Goal: Navigation & Orientation: Find specific page/section

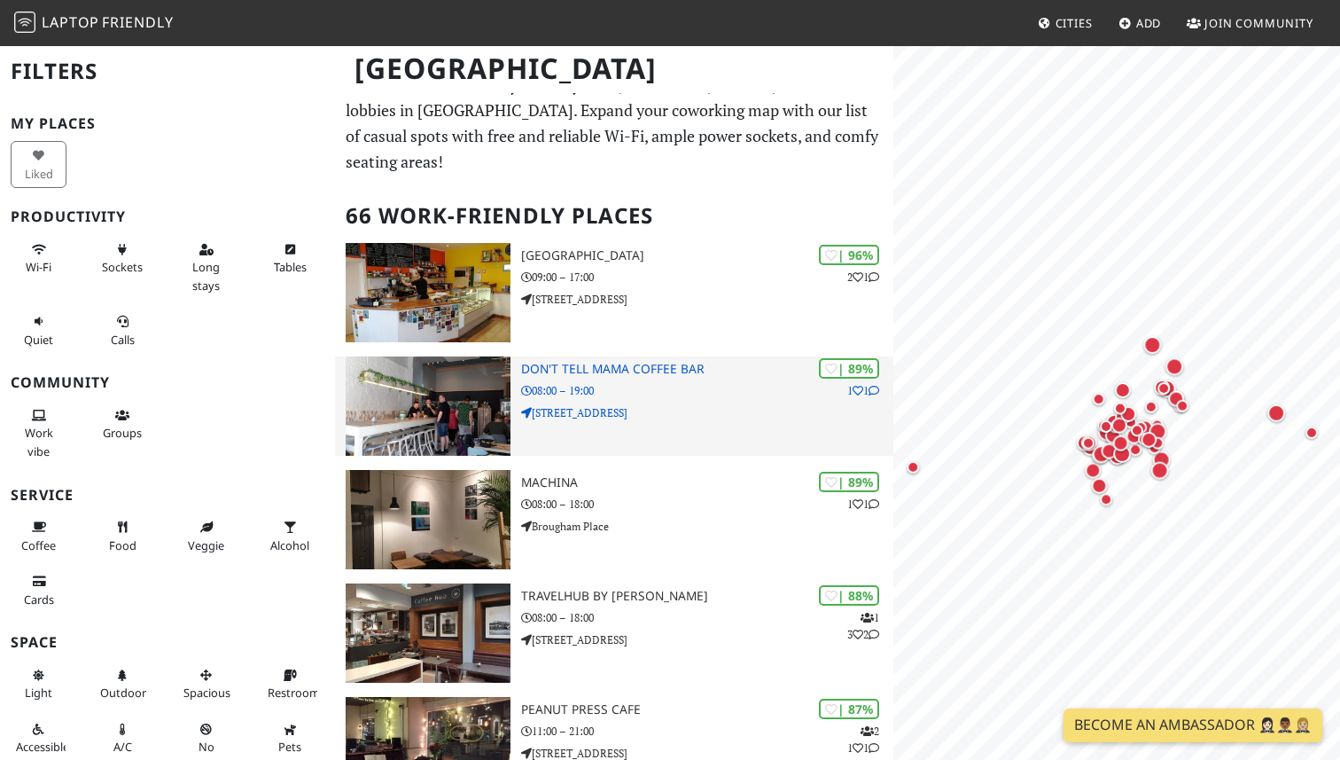
scroll to position [56, 0]
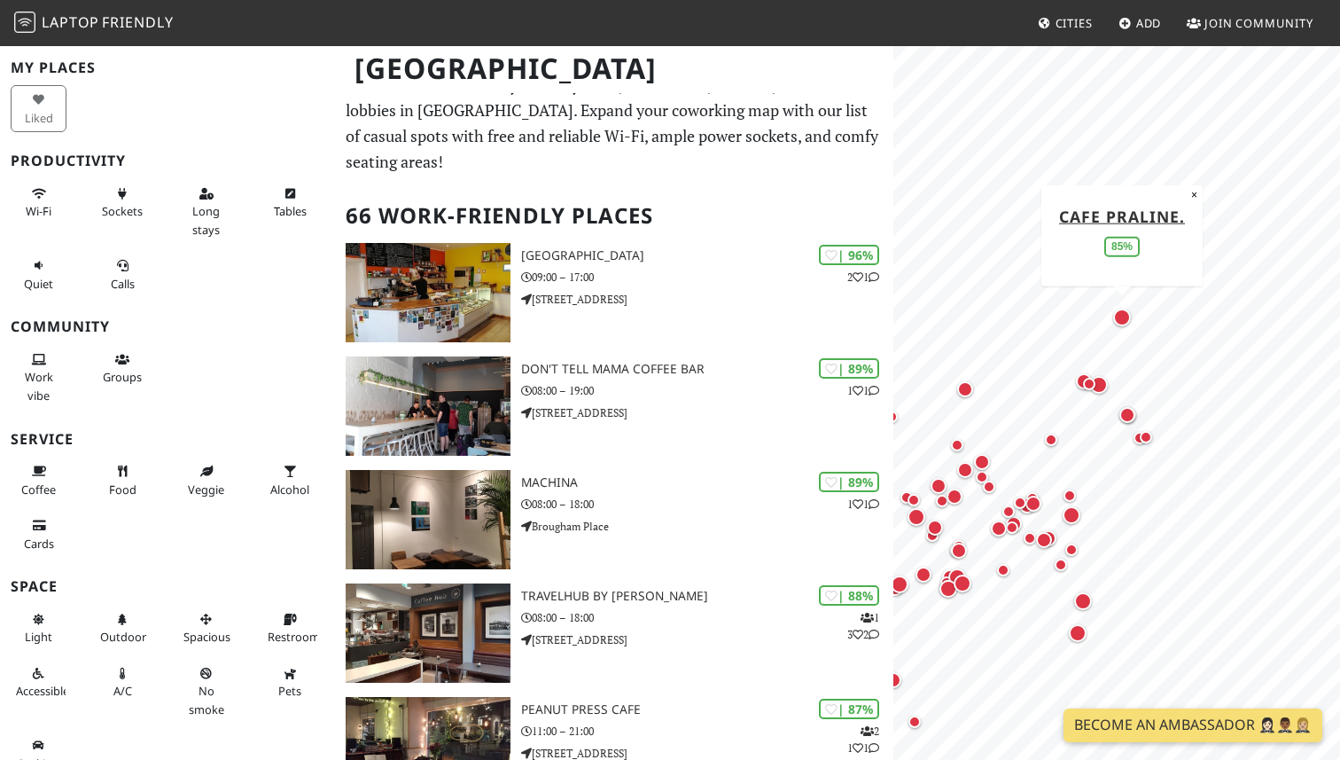
click at [1126, 318] on div "Map marker" at bounding box center [1122, 317] width 18 height 18
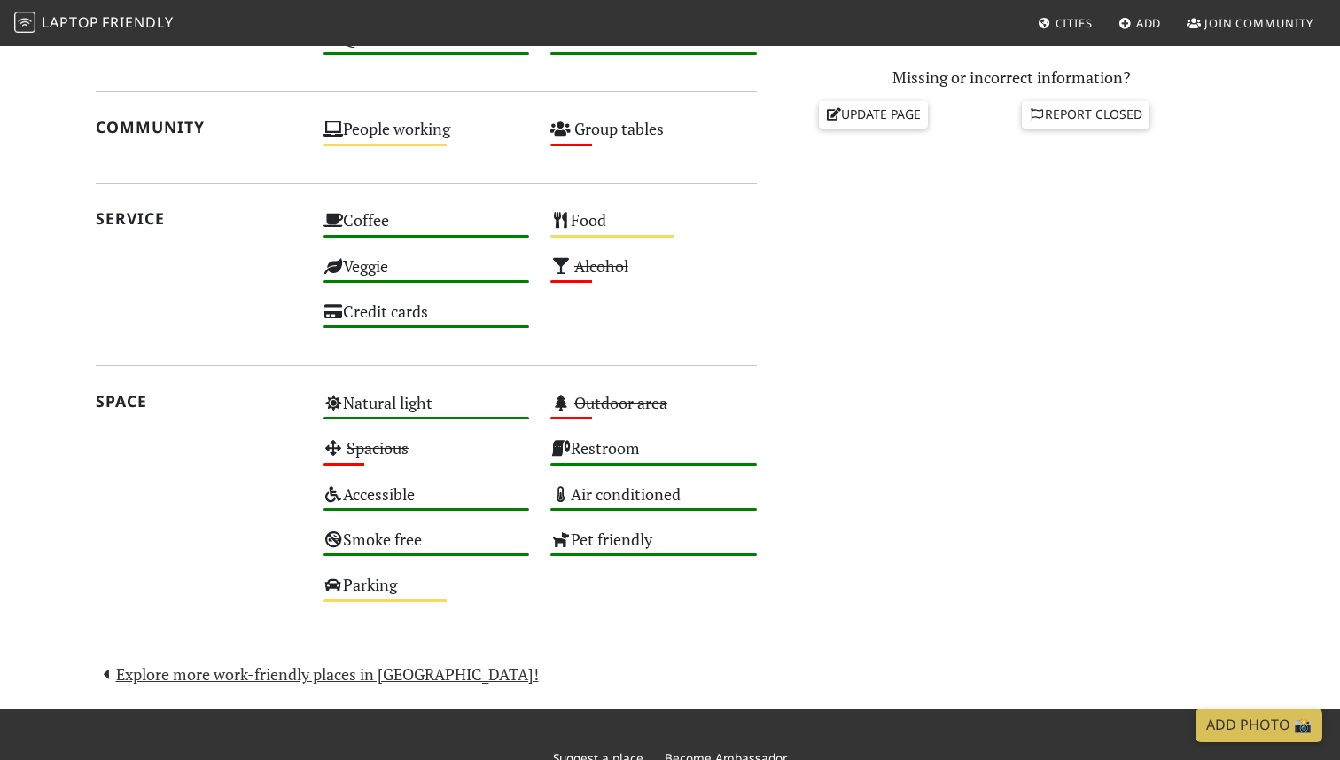
scroll to position [915, 0]
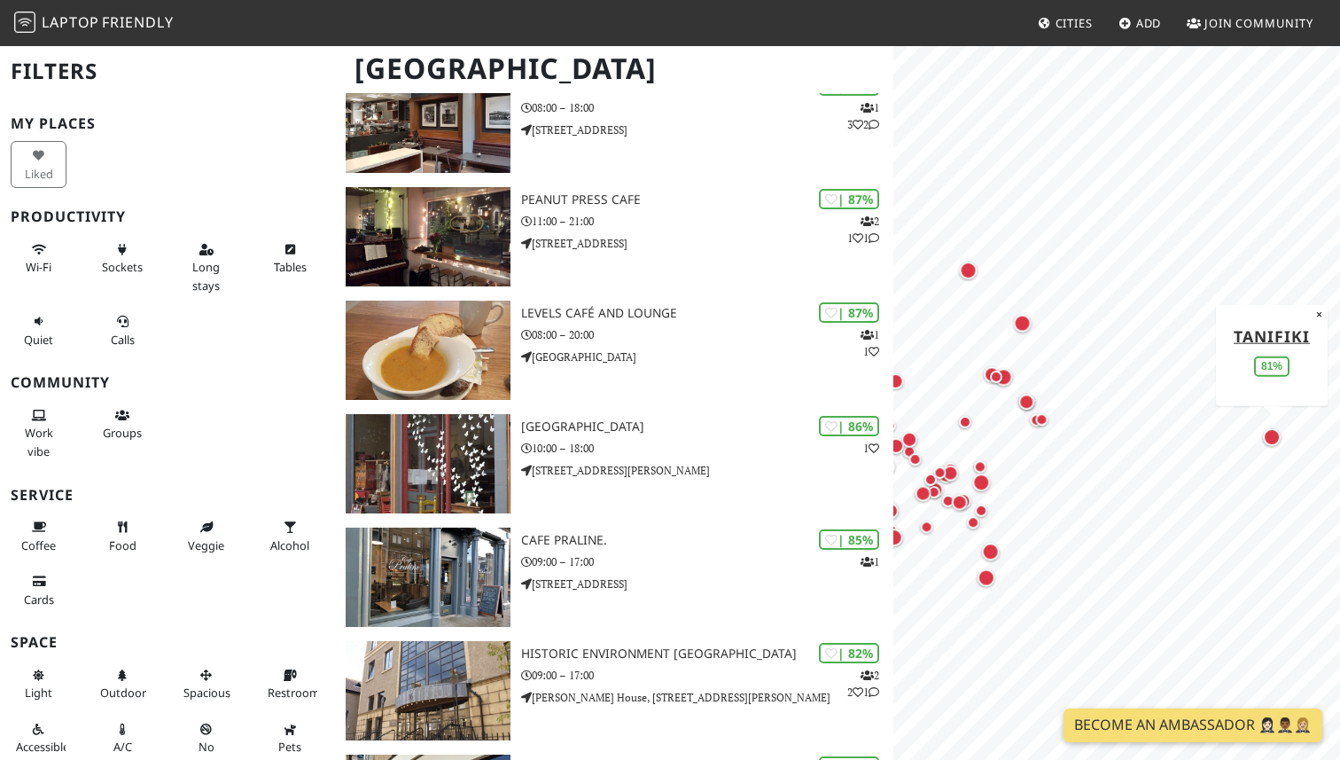
scroll to position [339, 0]
